Goal: Check status: Check status

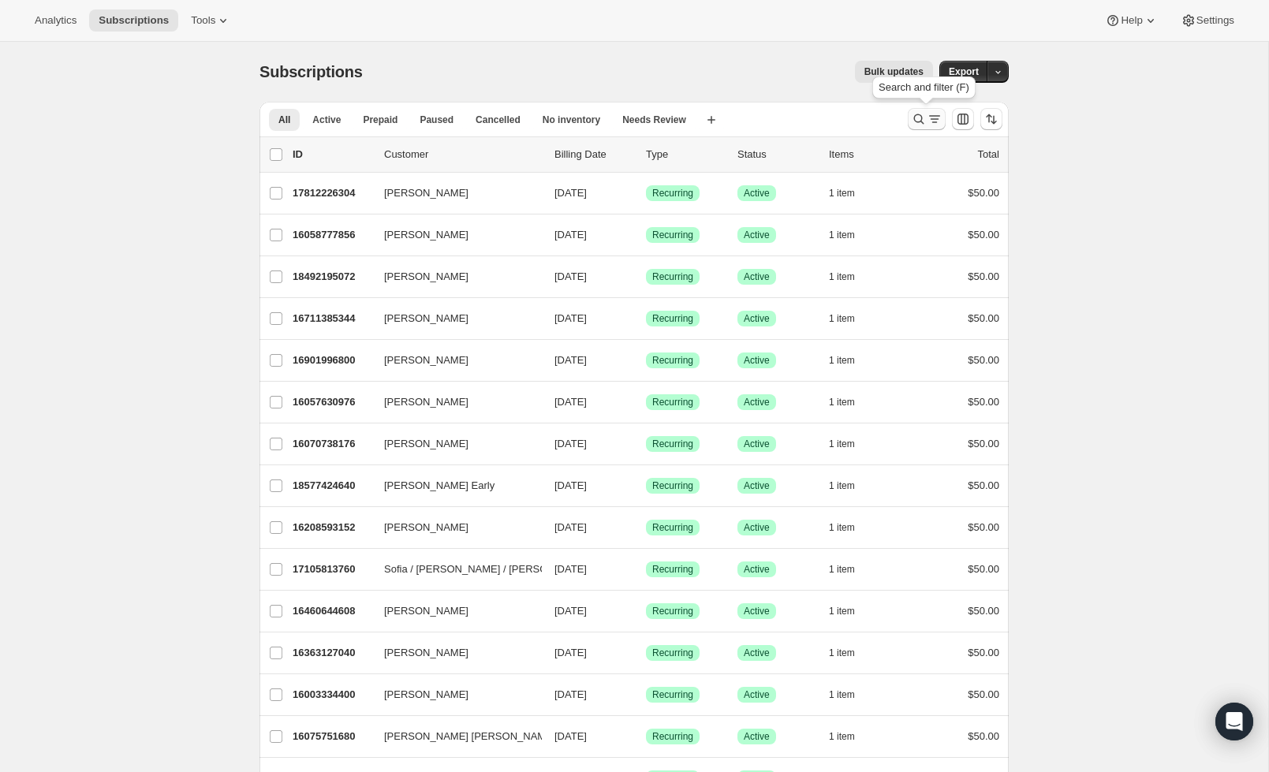
click at [915, 126] on icon "Search and filter results" at bounding box center [919, 119] width 16 height 16
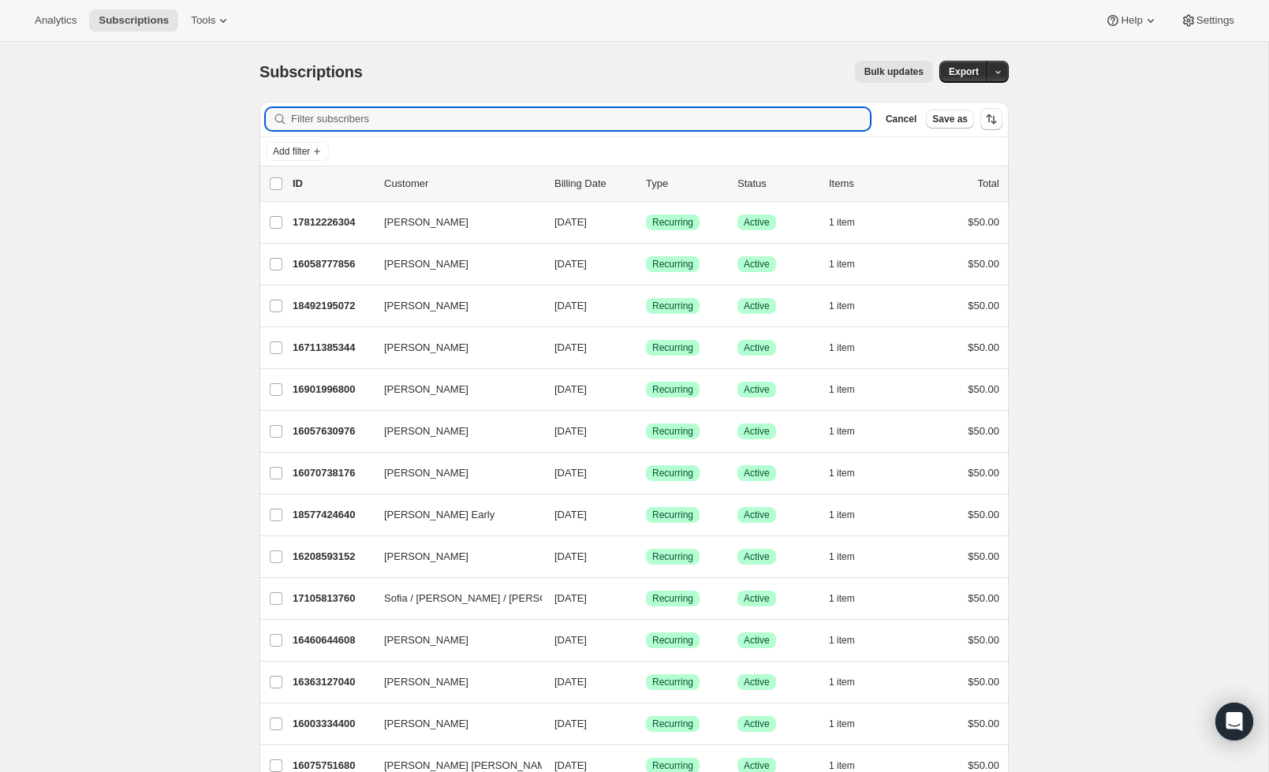
type input "e"
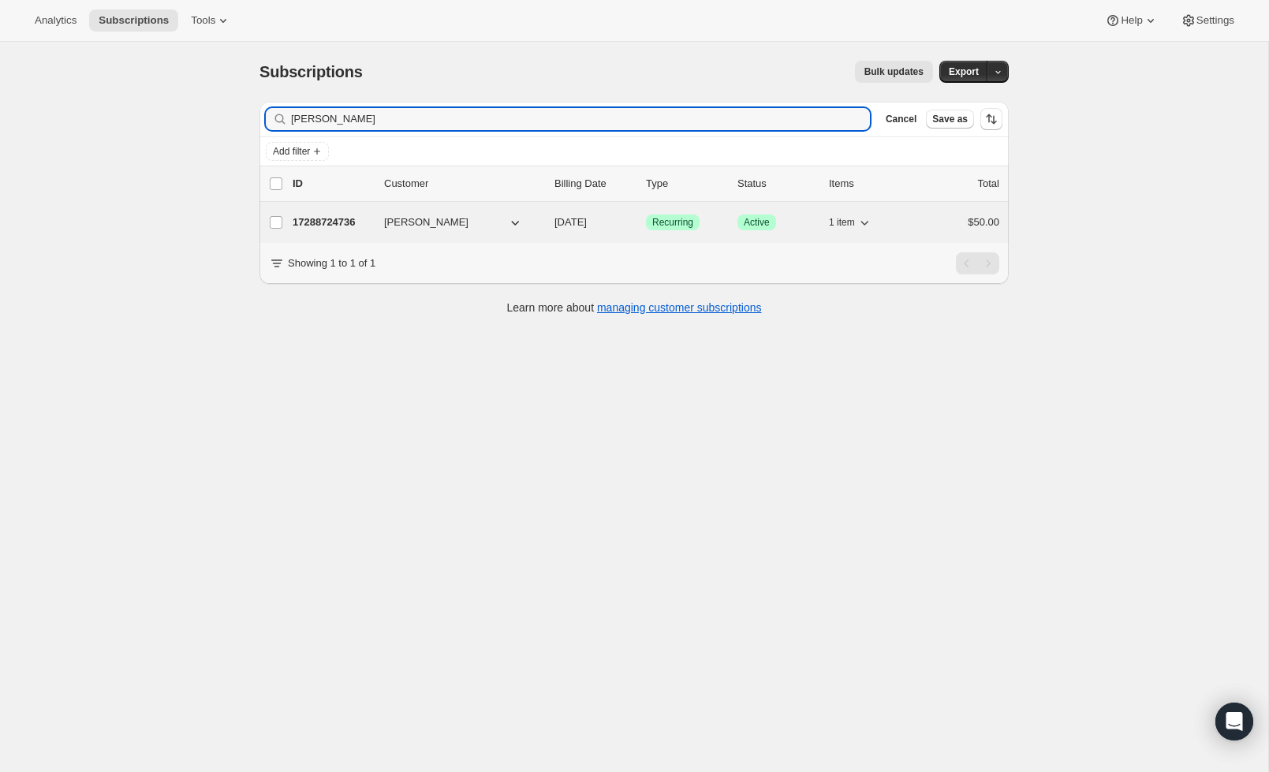
type input "yvette"
click at [344, 216] on p "17288724736" at bounding box center [332, 222] width 79 height 16
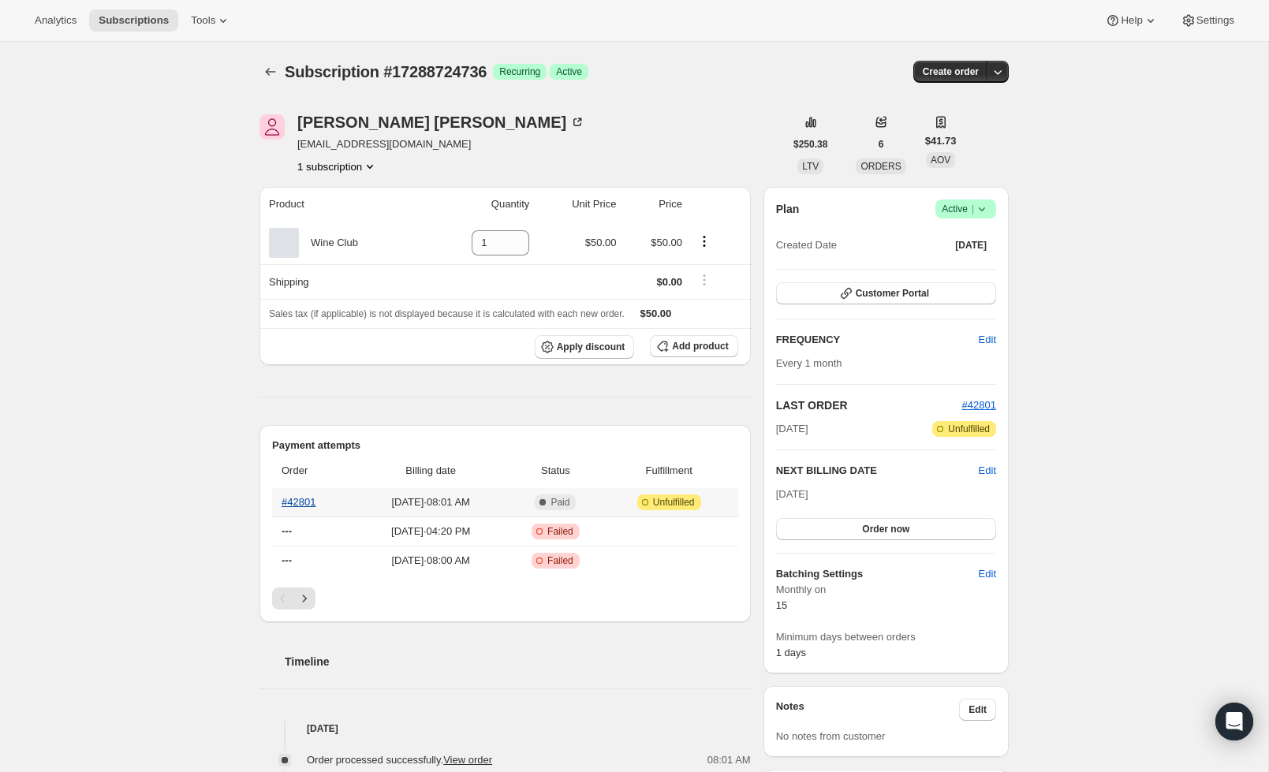
click at [288, 499] on link "#42801" at bounding box center [299, 502] width 34 height 12
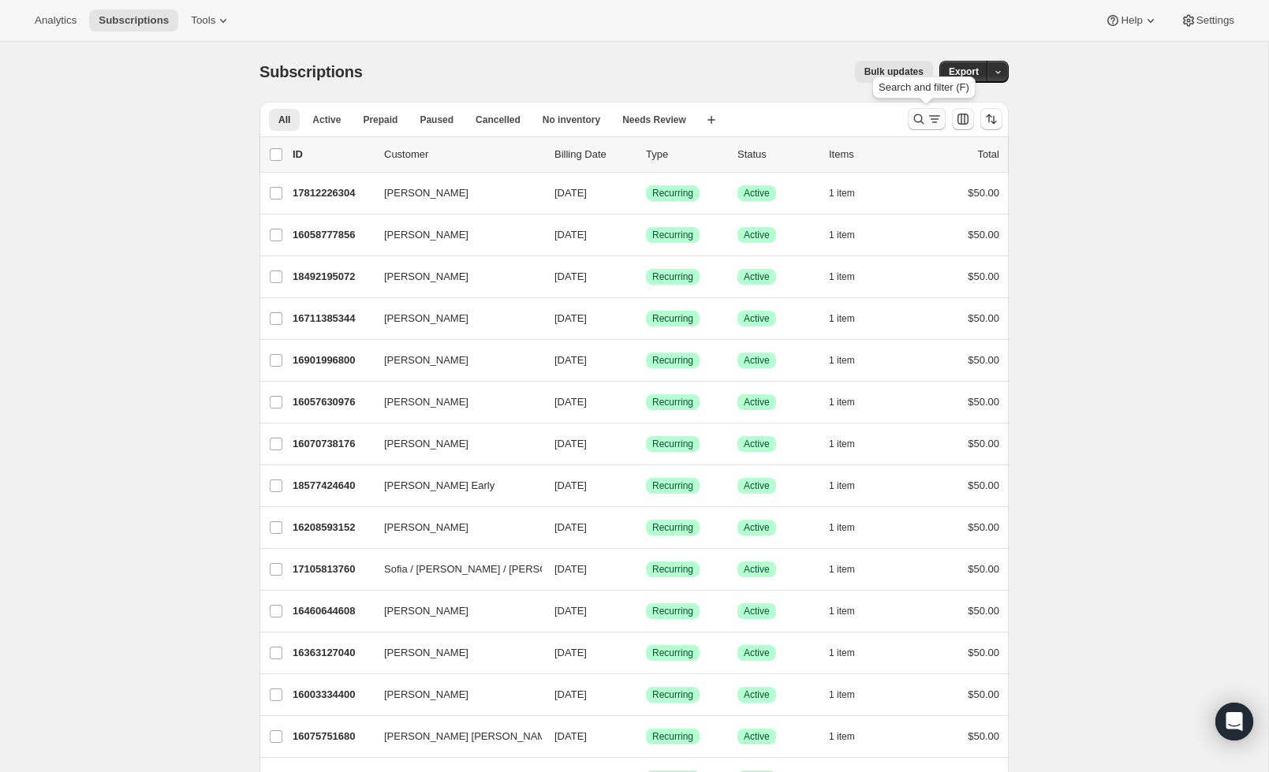
click at [909, 118] on button "Search and filter results" at bounding box center [927, 119] width 38 height 22
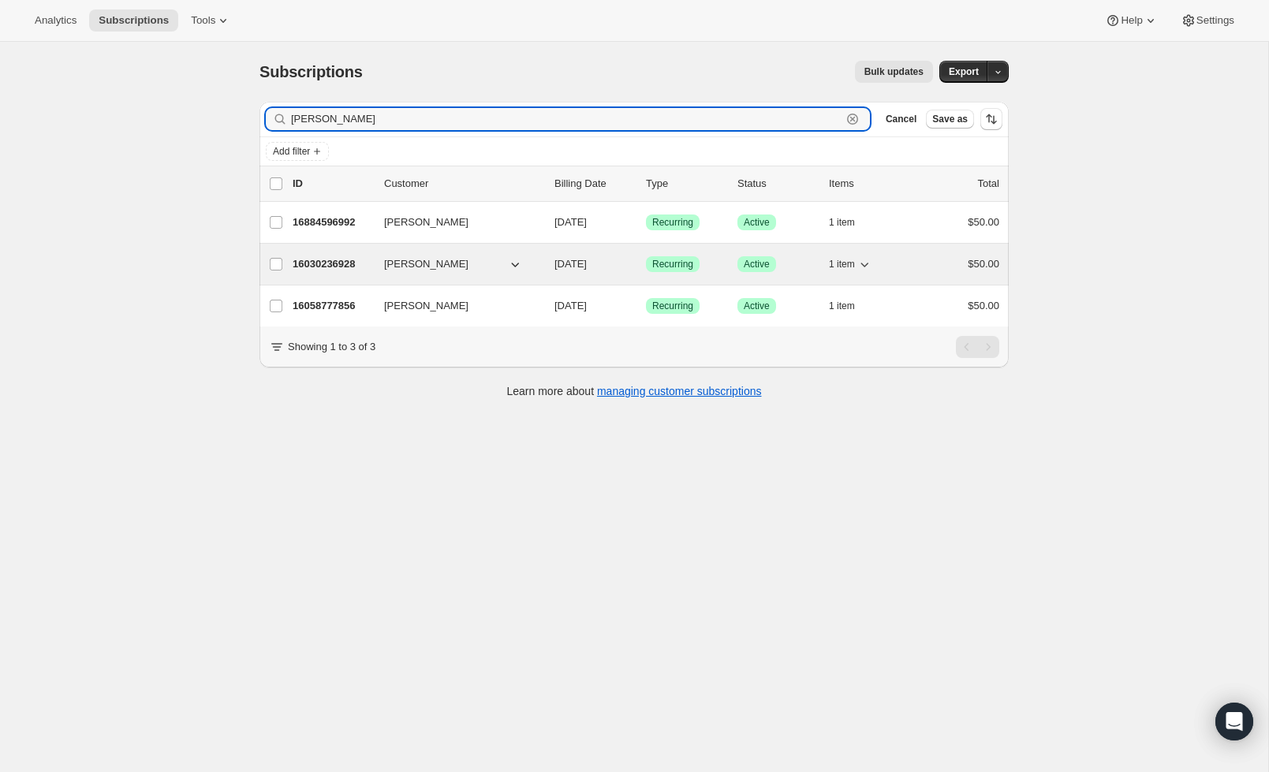
type input "rosen"
click at [320, 263] on p "16030236928" at bounding box center [332, 264] width 79 height 16
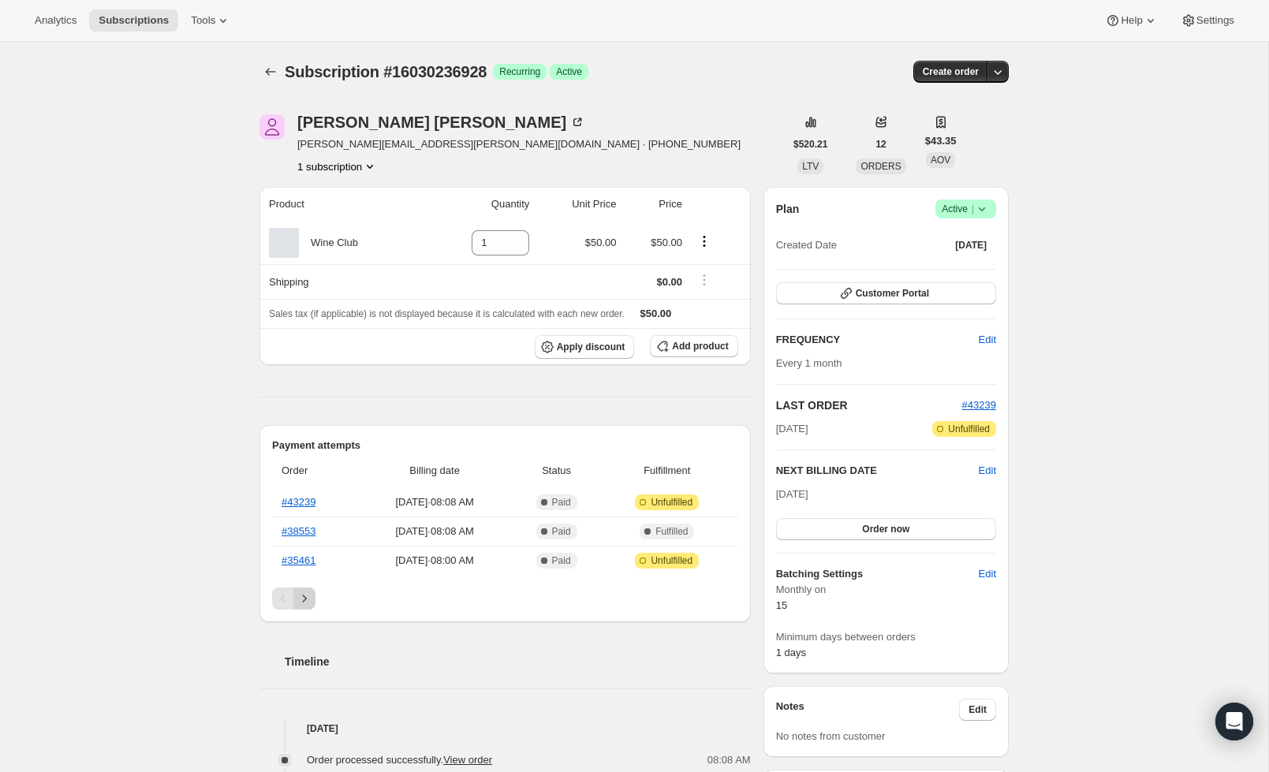
click at [304, 600] on icon "Next" at bounding box center [305, 599] width 16 height 16
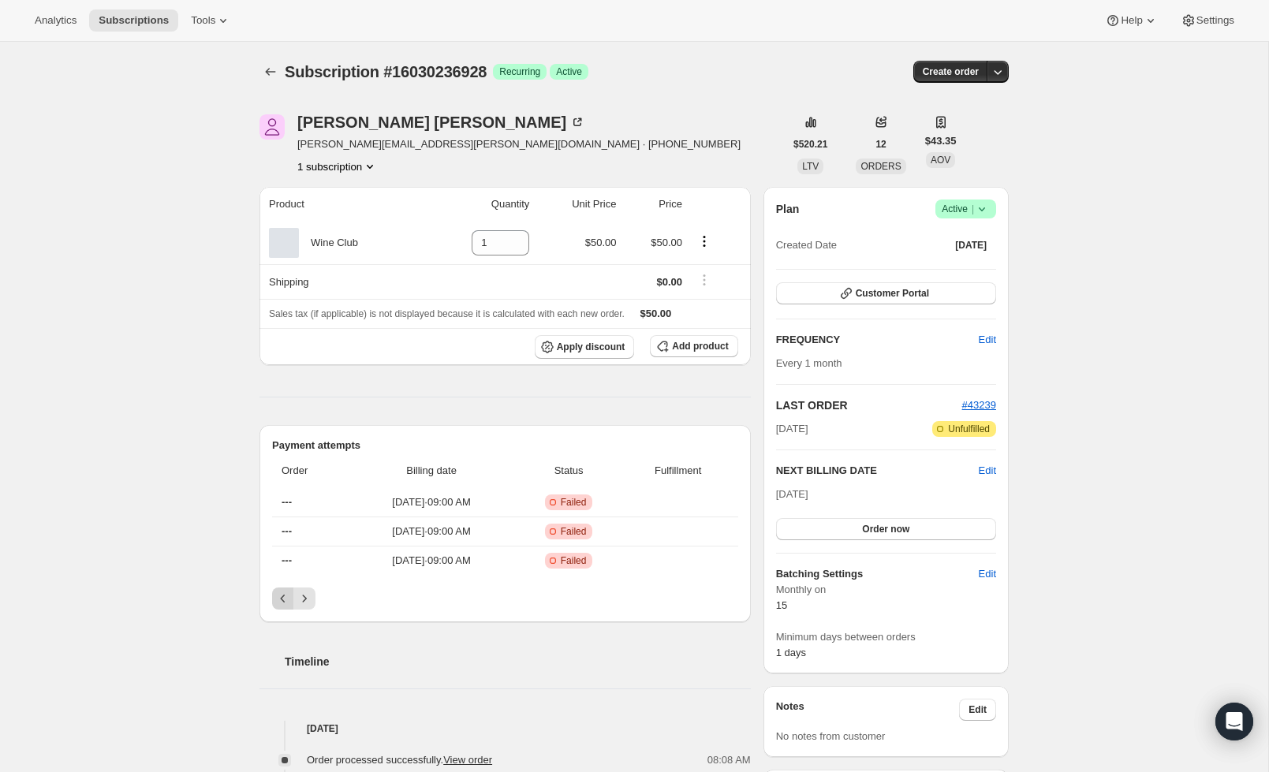
click at [276, 599] on icon "Previous" at bounding box center [283, 599] width 16 height 16
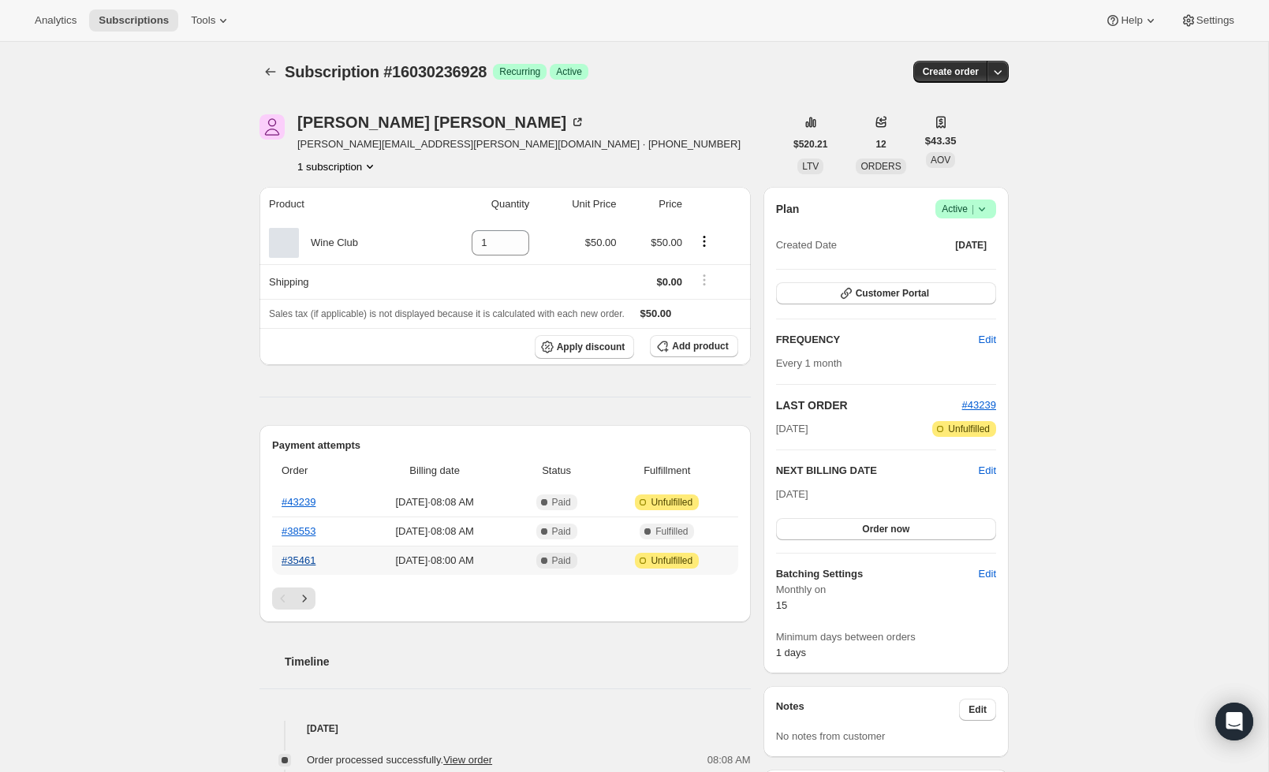
click at [296, 565] on link "#35461" at bounding box center [299, 560] width 34 height 12
click at [311, 565] on link "#35461" at bounding box center [299, 560] width 34 height 12
click at [285, 500] on link "#43239" at bounding box center [299, 502] width 34 height 12
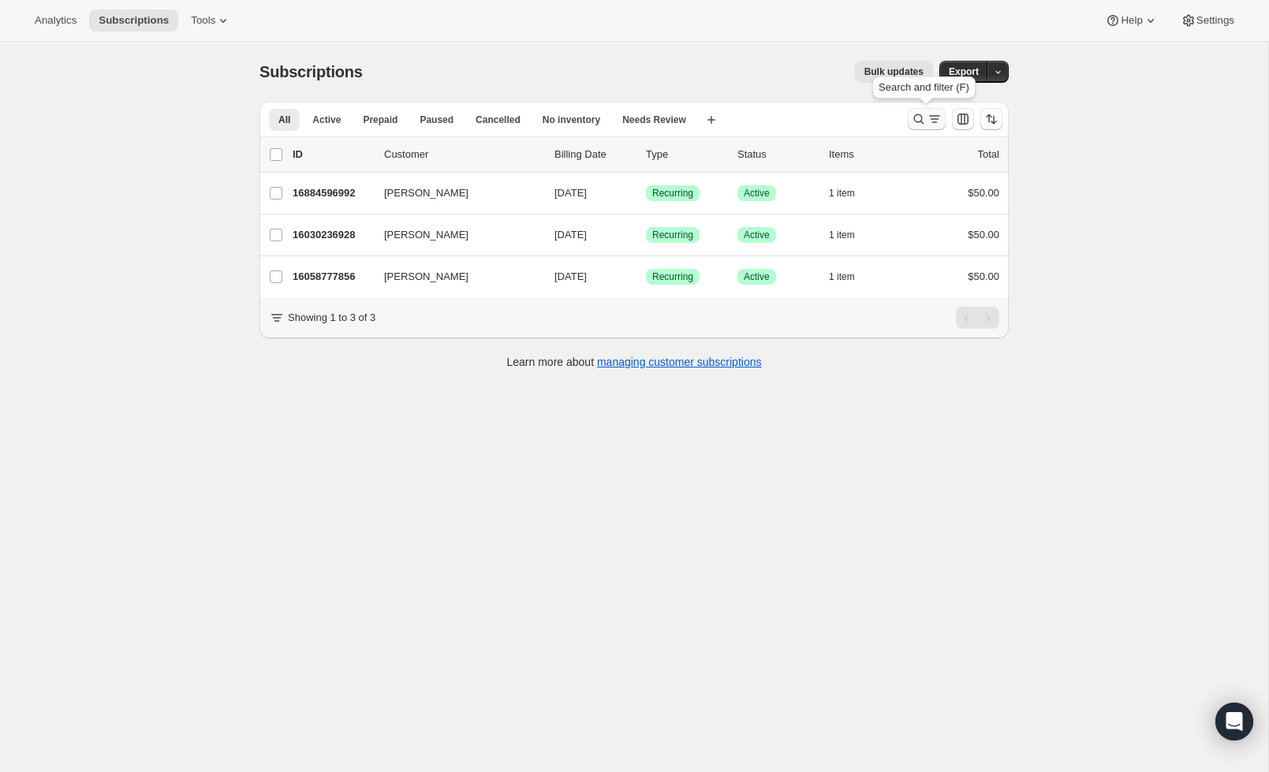
click at [910, 118] on button "Search and filter results" at bounding box center [927, 119] width 38 height 22
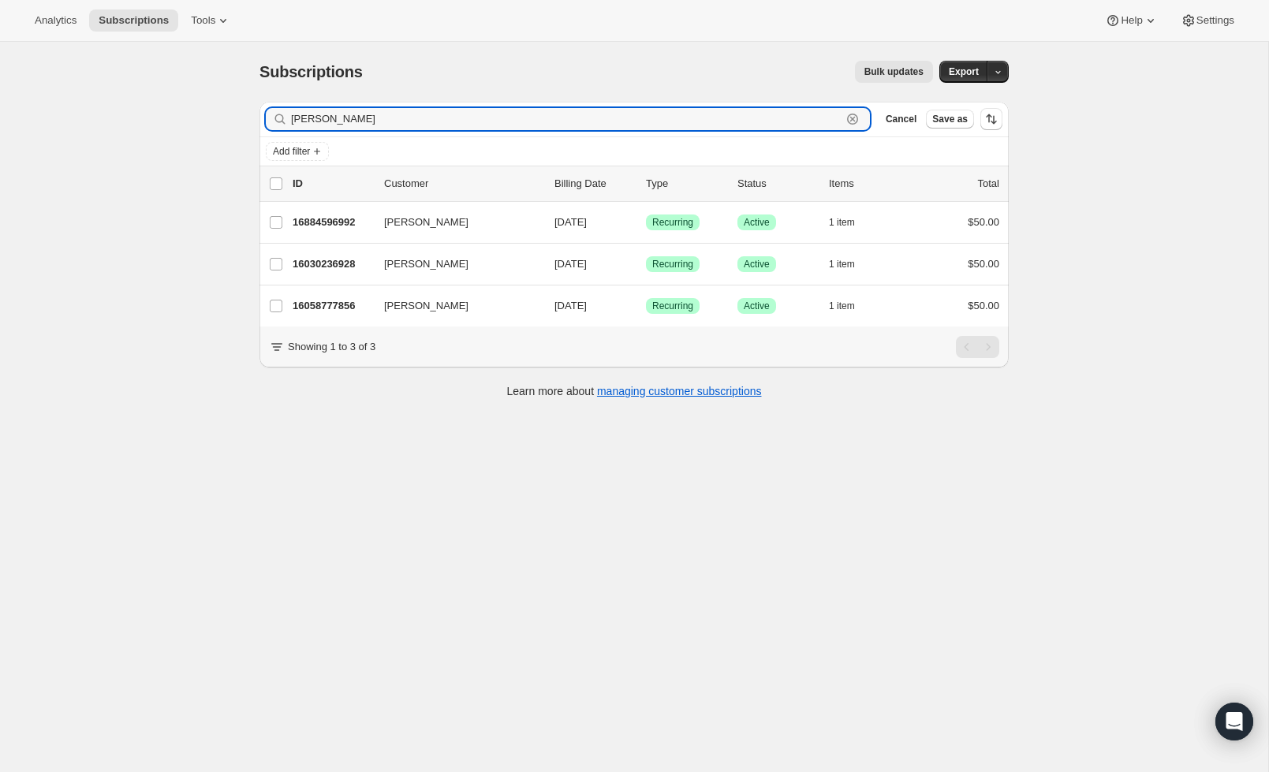
click at [854, 118] on icon "button" at bounding box center [853, 119] width 16 height 16
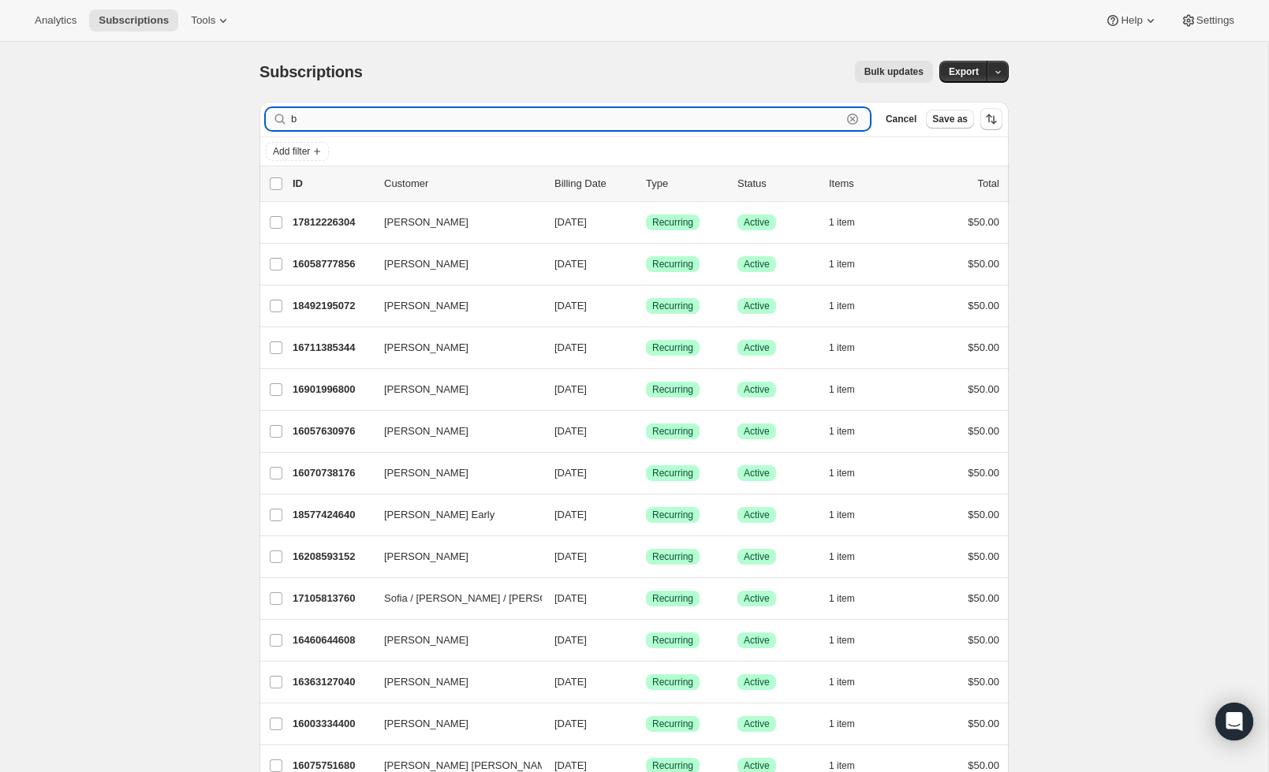
click at [446, 116] on input "b" at bounding box center [566, 119] width 550 height 22
click at [445, 116] on input "l" at bounding box center [566, 119] width 550 height 22
click at [446, 116] on input "l" at bounding box center [566, 119] width 550 height 22
click at [447, 117] on input "l" at bounding box center [566, 119] width 550 height 22
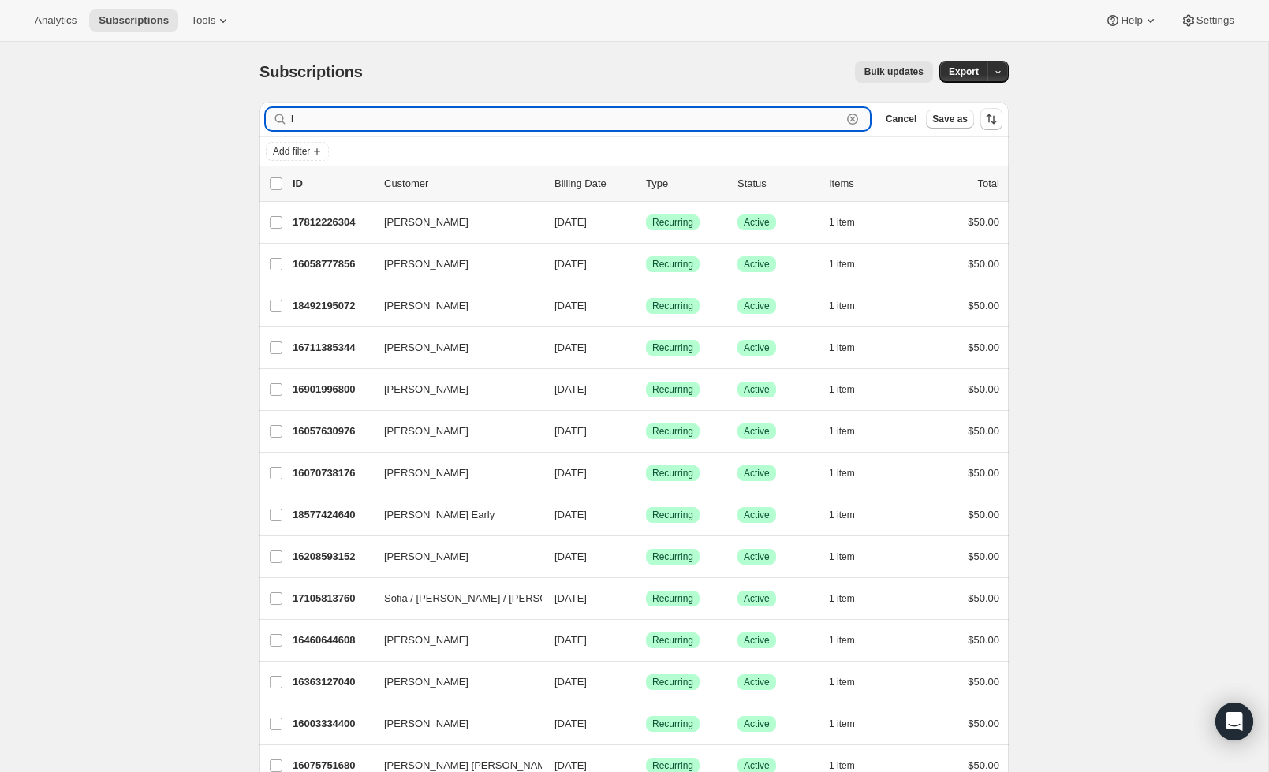
click at [449, 117] on input "l" at bounding box center [566, 119] width 550 height 22
click at [450, 118] on input "l" at bounding box center [566, 119] width 550 height 22
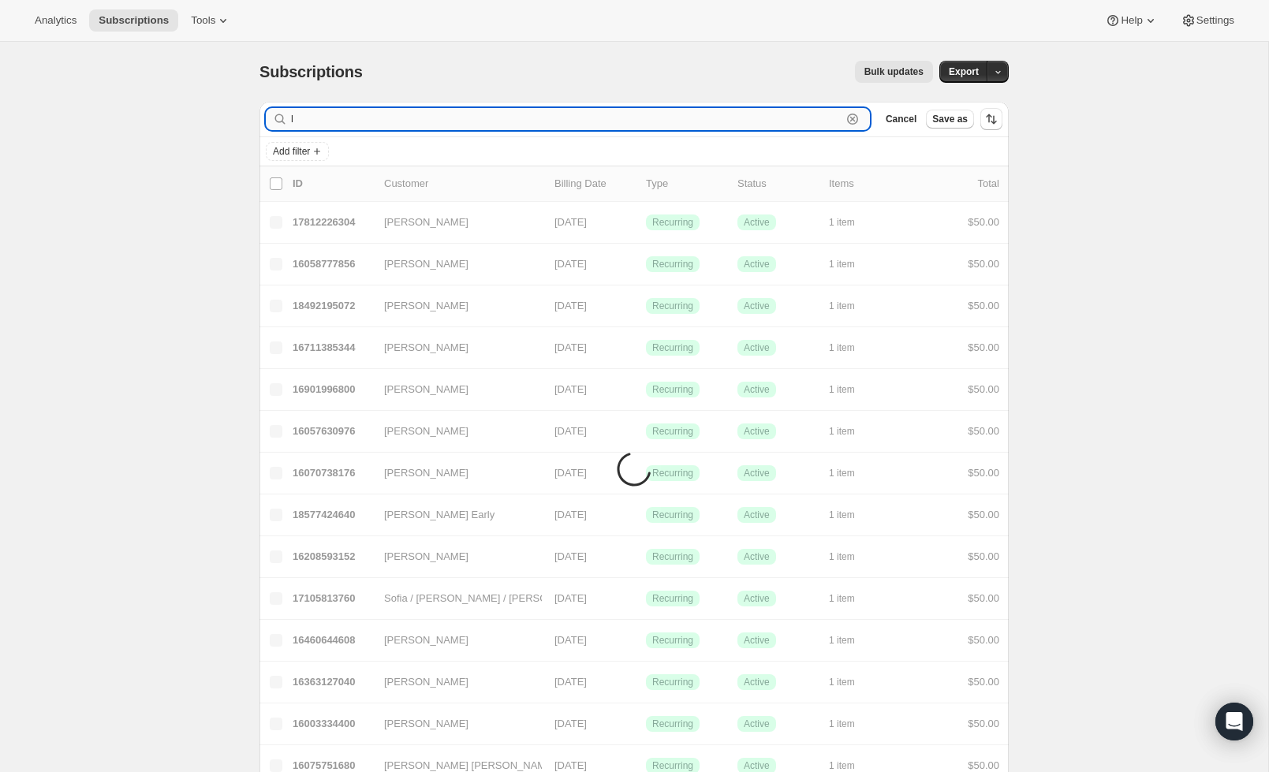
click at [447, 116] on input "l" at bounding box center [566, 119] width 550 height 22
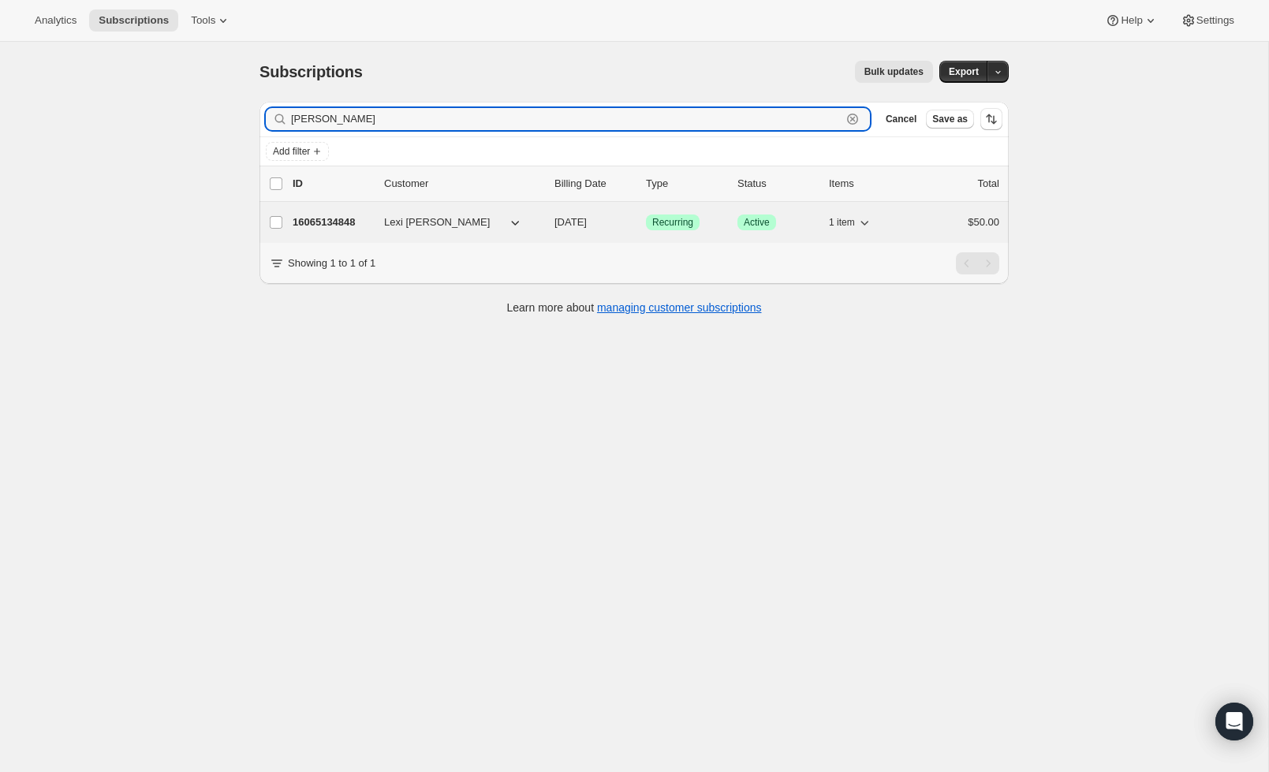
type input "beal"
click at [323, 229] on p "16065134848" at bounding box center [332, 222] width 79 height 16
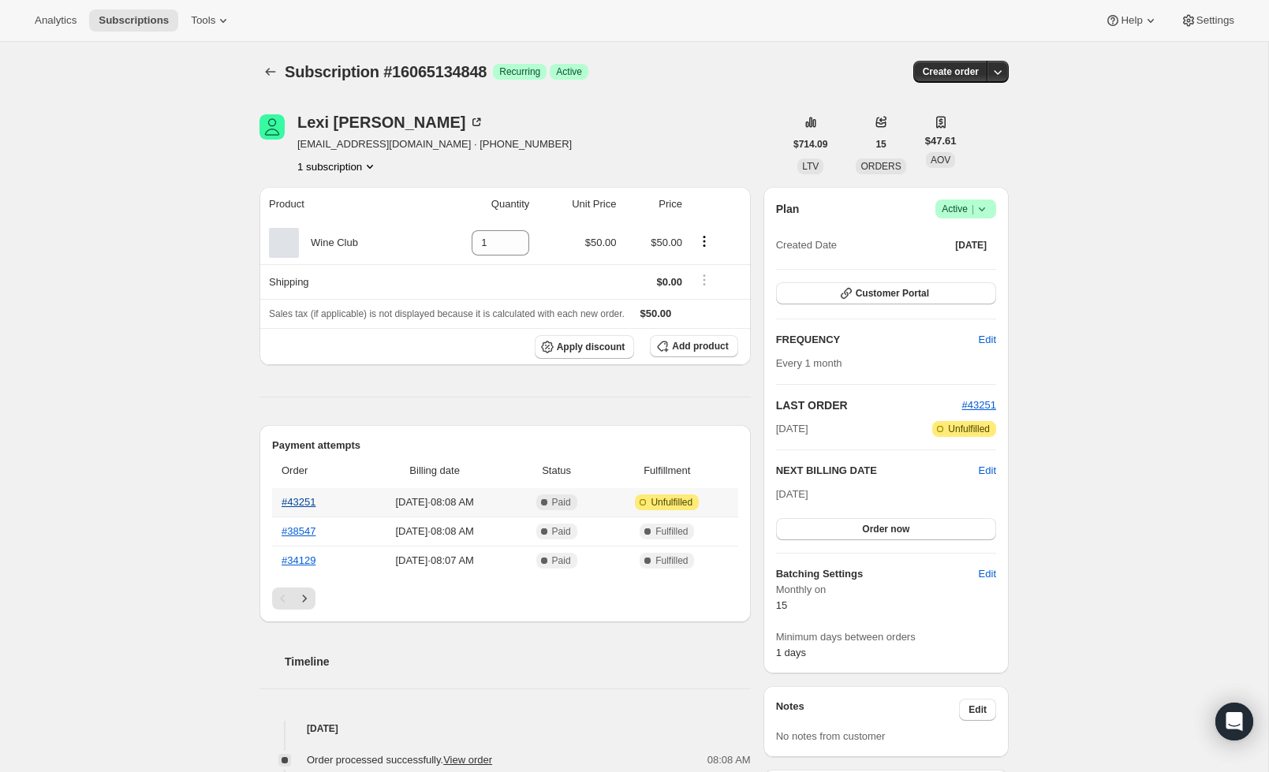
click at [298, 503] on link "#43251" at bounding box center [299, 502] width 34 height 12
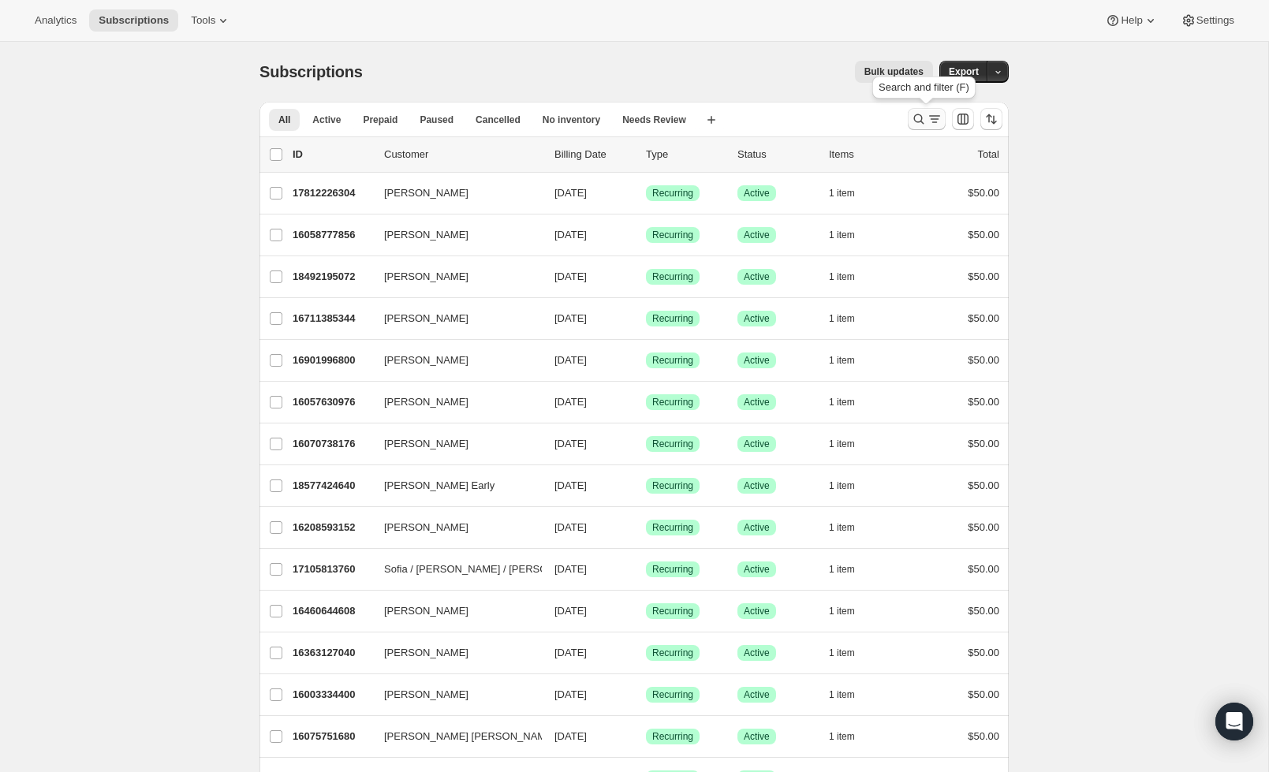
click at [922, 125] on icon "Search and filter results" at bounding box center [919, 119] width 16 height 16
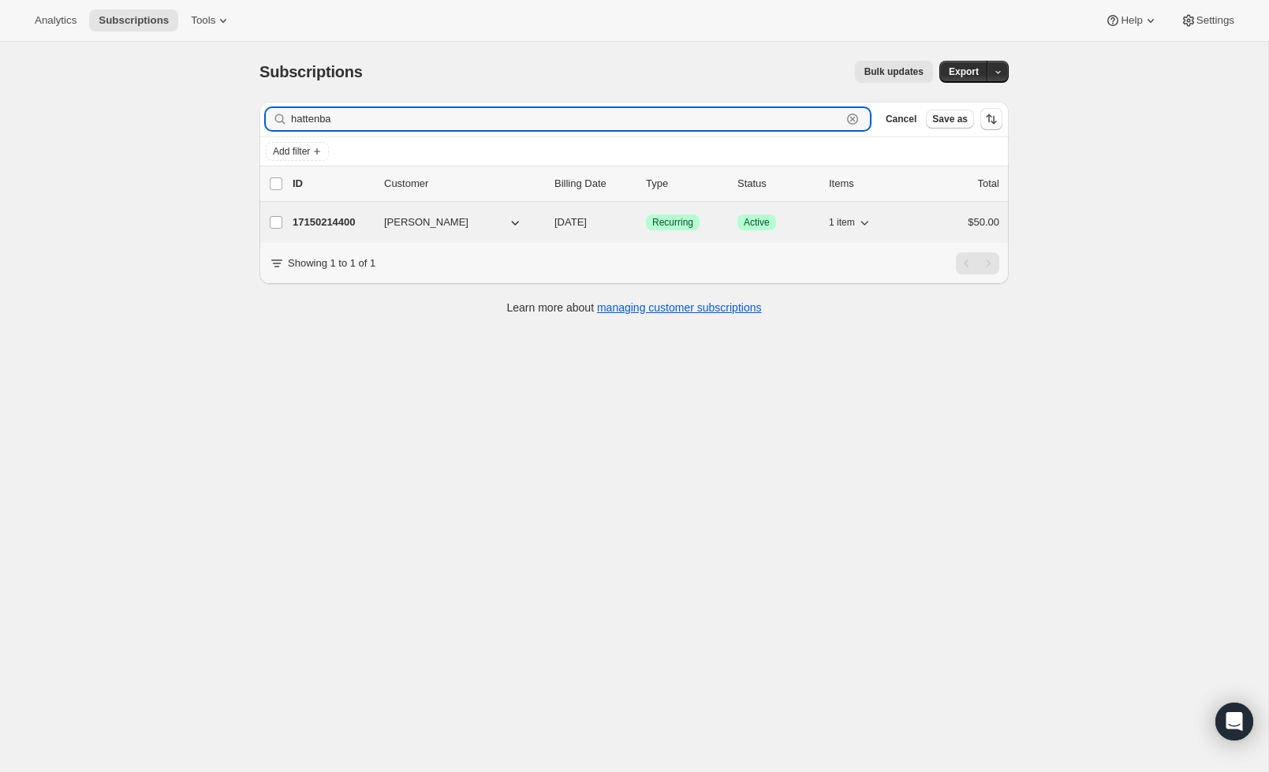
type input "hattenba"
click at [349, 231] on div "17150214400 Jacob Hattenbach 09/15/2025 Success Recurring Success Active 1 item…" at bounding box center [646, 222] width 707 height 22
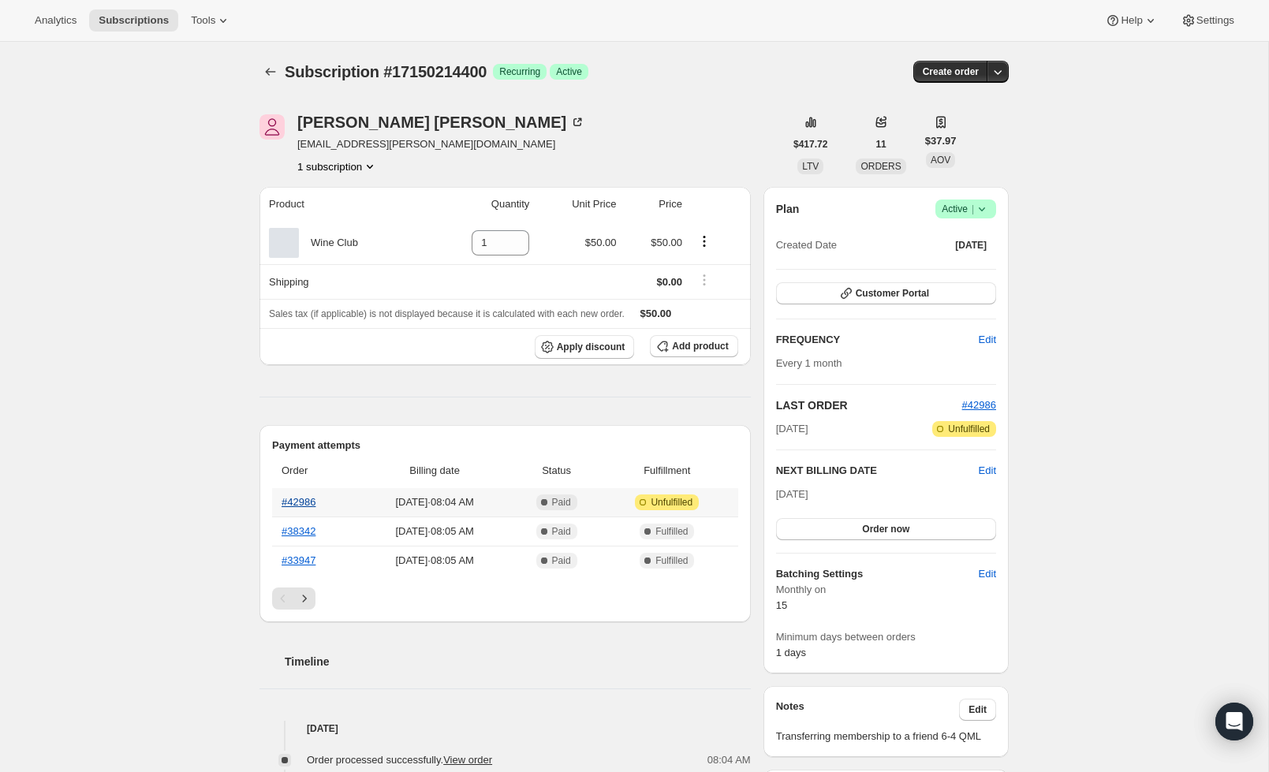
click at [312, 503] on link "#42986" at bounding box center [299, 502] width 34 height 12
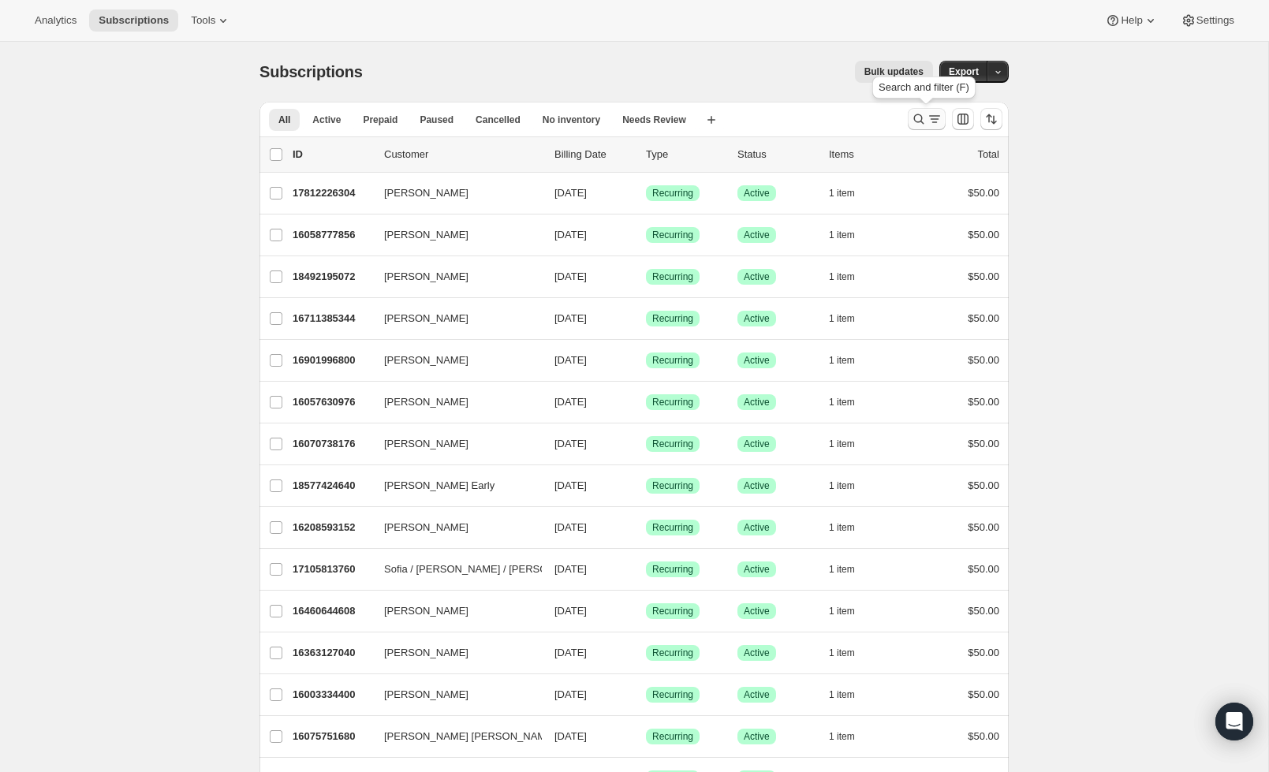
click at [926, 125] on div "Search and filter results" at bounding box center [927, 119] width 32 height 16
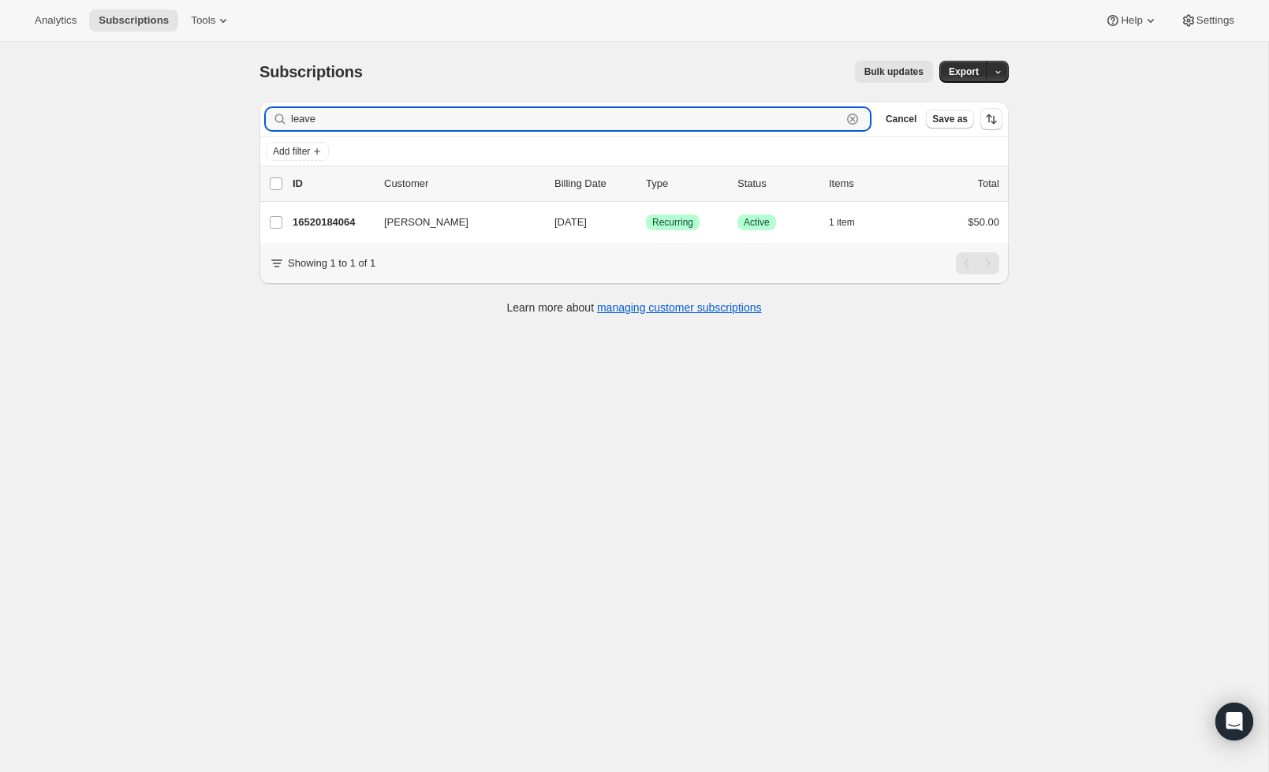
type input "leave"
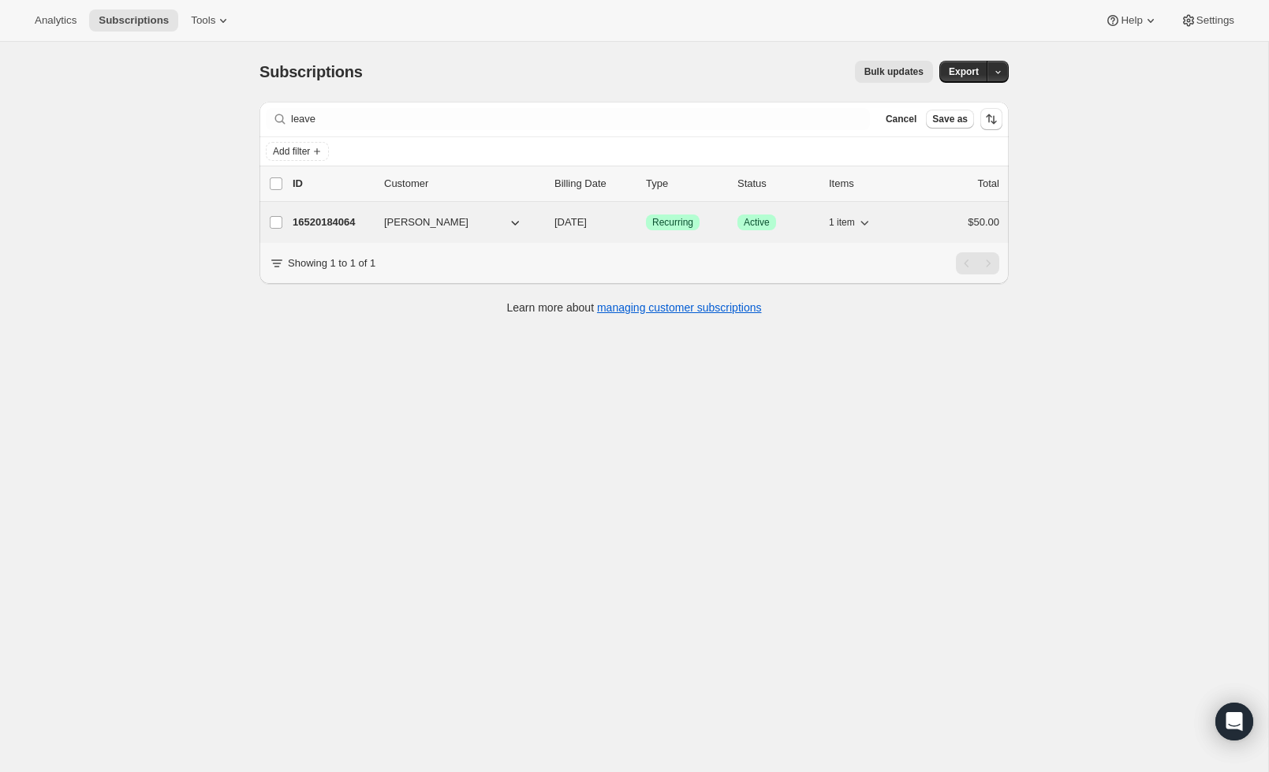
drag, startPoint x: 820, startPoint y: 136, endPoint x: 349, endPoint y: 227, distance: 480.4
click at [349, 227] on p "16520184064" at bounding box center [332, 222] width 79 height 16
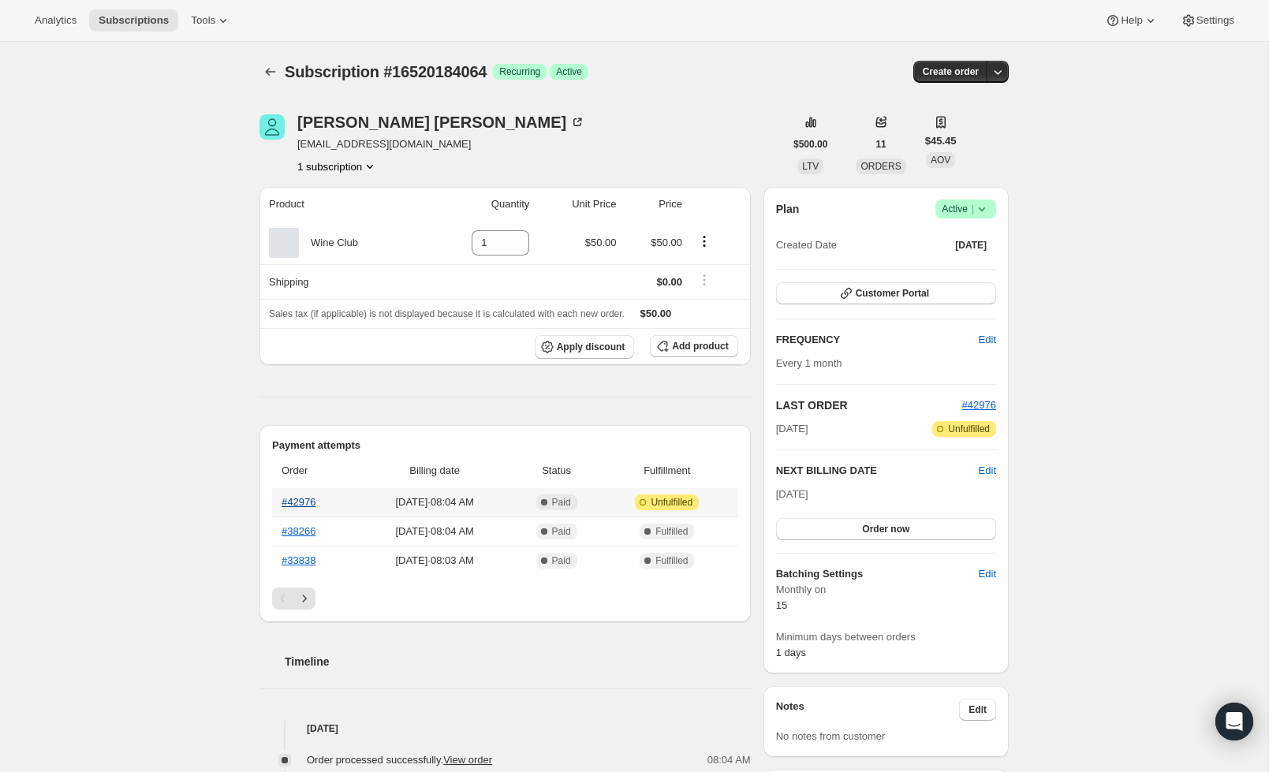
click at [298, 504] on link "#42976" at bounding box center [299, 502] width 34 height 12
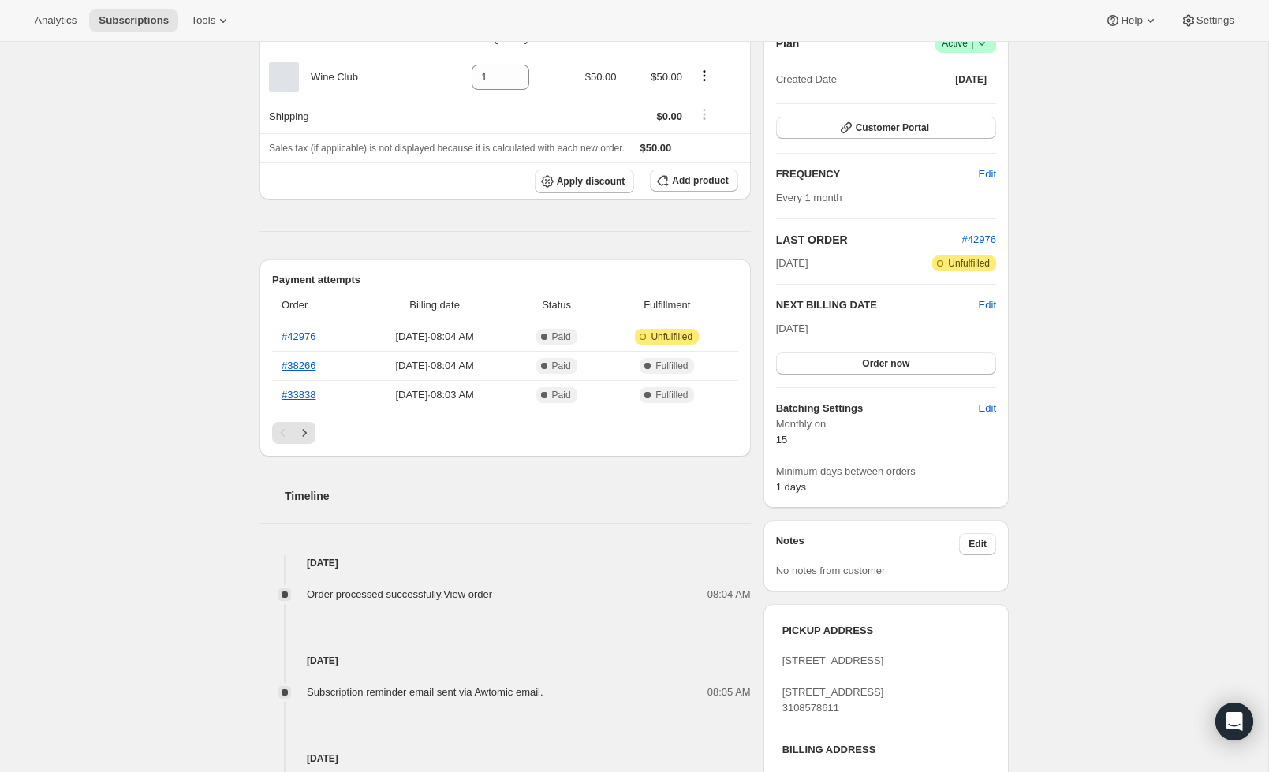
scroll to position [168, 0]
click at [298, 331] on link "#42976" at bounding box center [299, 334] width 34 height 12
